Goal: Transaction & Acquisition: Subscribe to service/newsletter

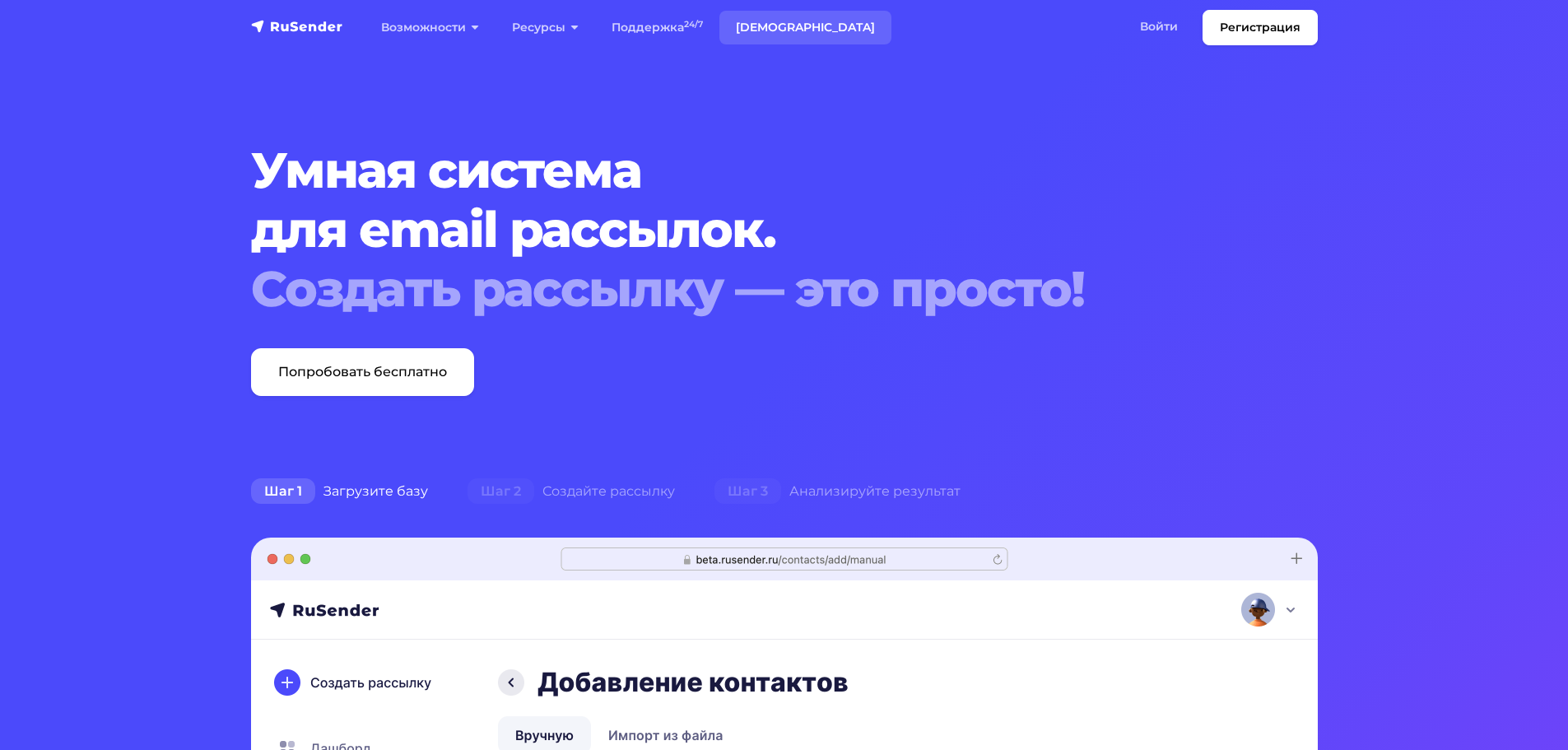
click at [761, 17] on link "[DEMOGRAPHIC_DATA]" at bounding box center [806, 28] width 172 height 34
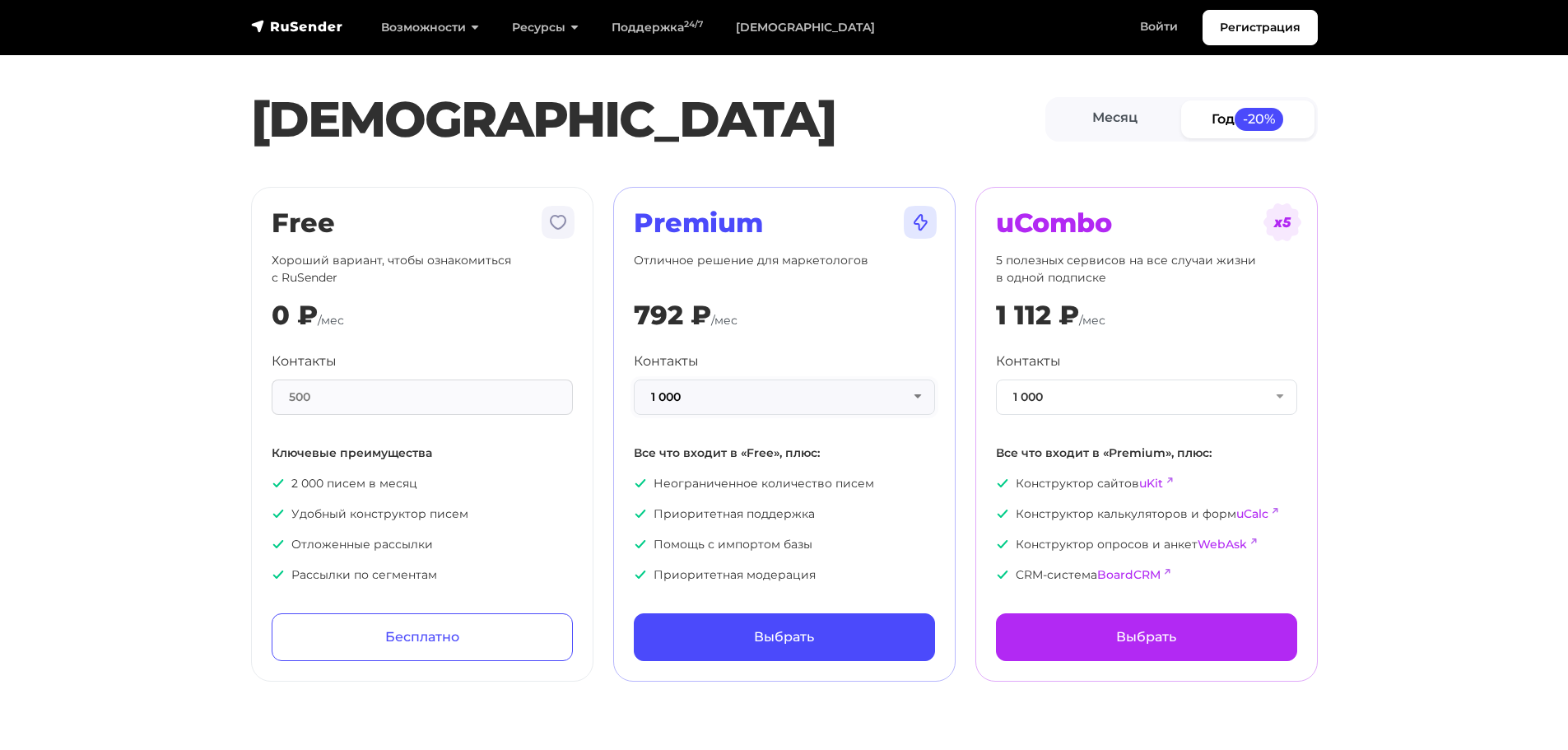
click at [800, 405] on button "1 000" at bounding box center [784, 397] width 301 height 36
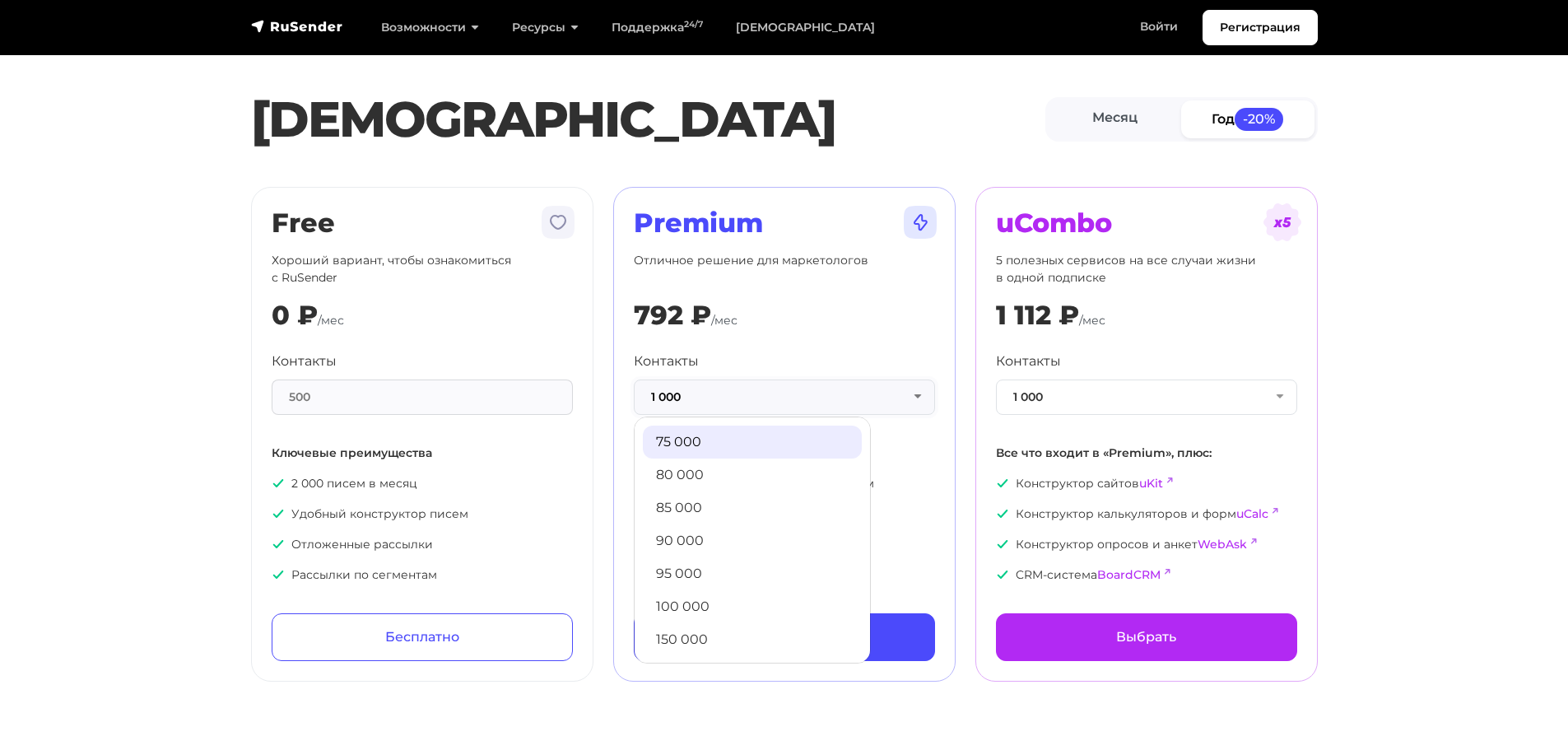
scroll to position [740, 0]
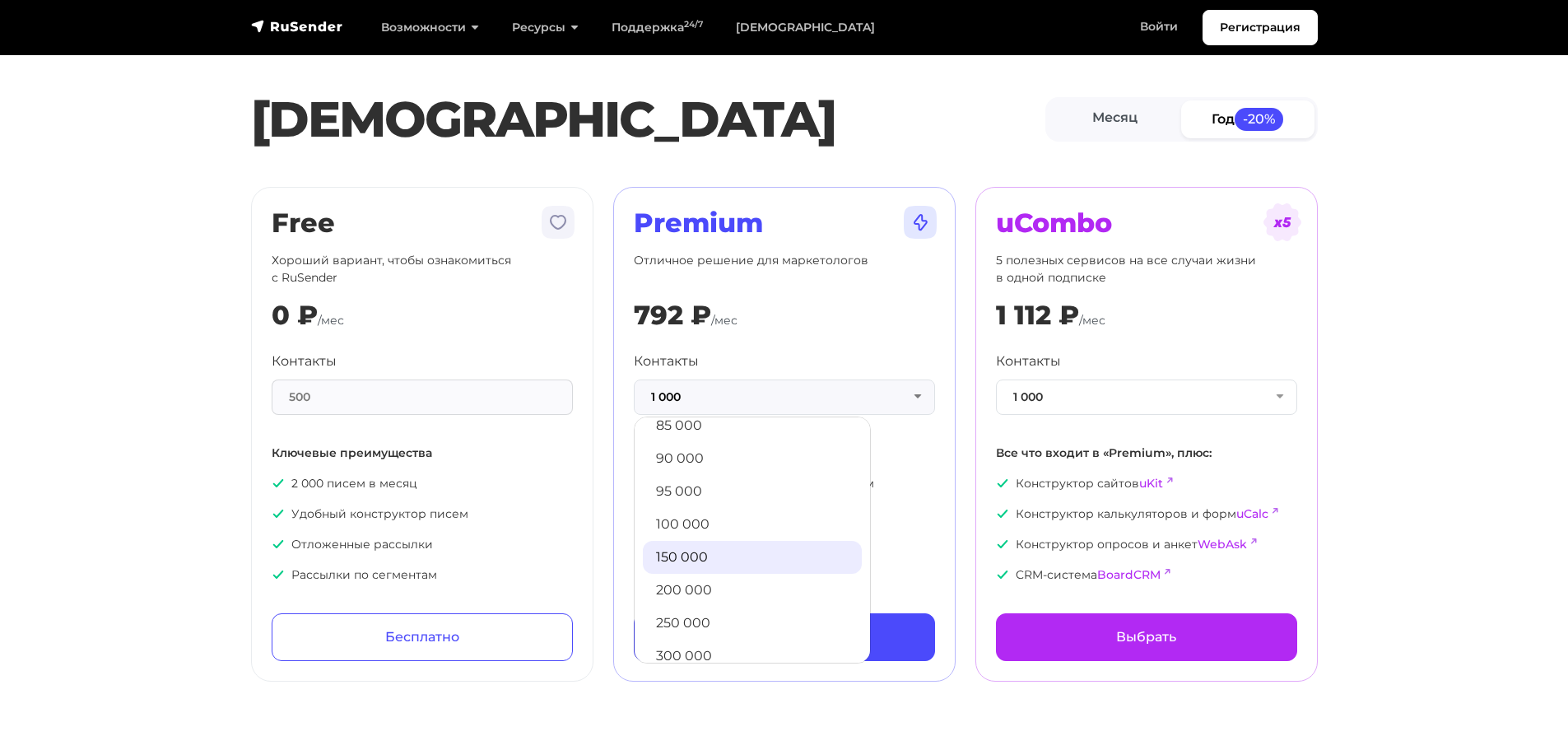
click at [721, 561] on link "150 000" at bounding box center [752, 557] width 219 height 33
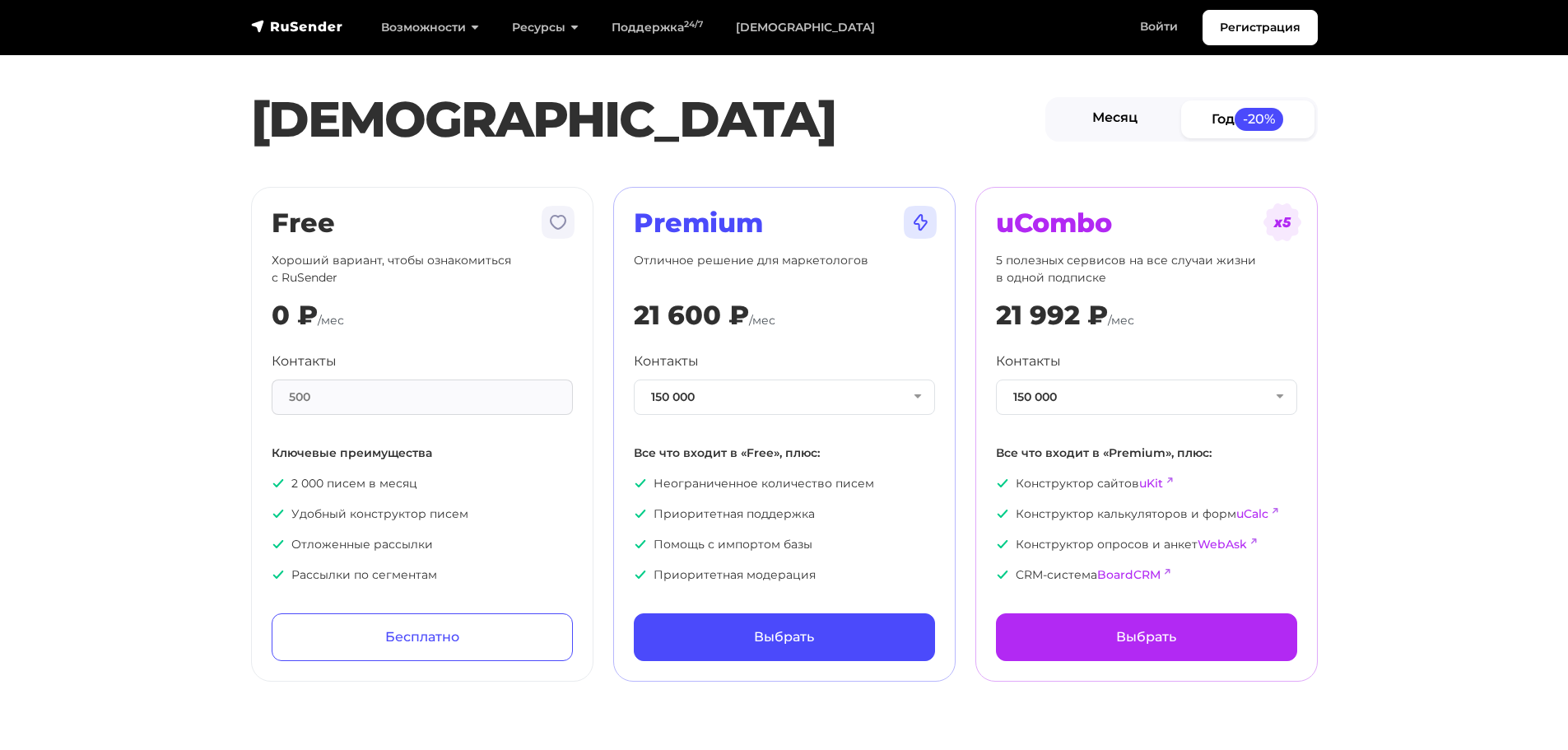
click at [1101, 111] on link "Месяц" at bounding box center [1115, 118] width 134 height 37
click at [1260, 126] on span "-20%" at bounding box center [1259, 119] width 50 height 22
click at [1147, 119] on link "Месяц" at bounding box center [1115, 118] width 134 height 37
